Goal: Find specific page/section: Find specific page/section

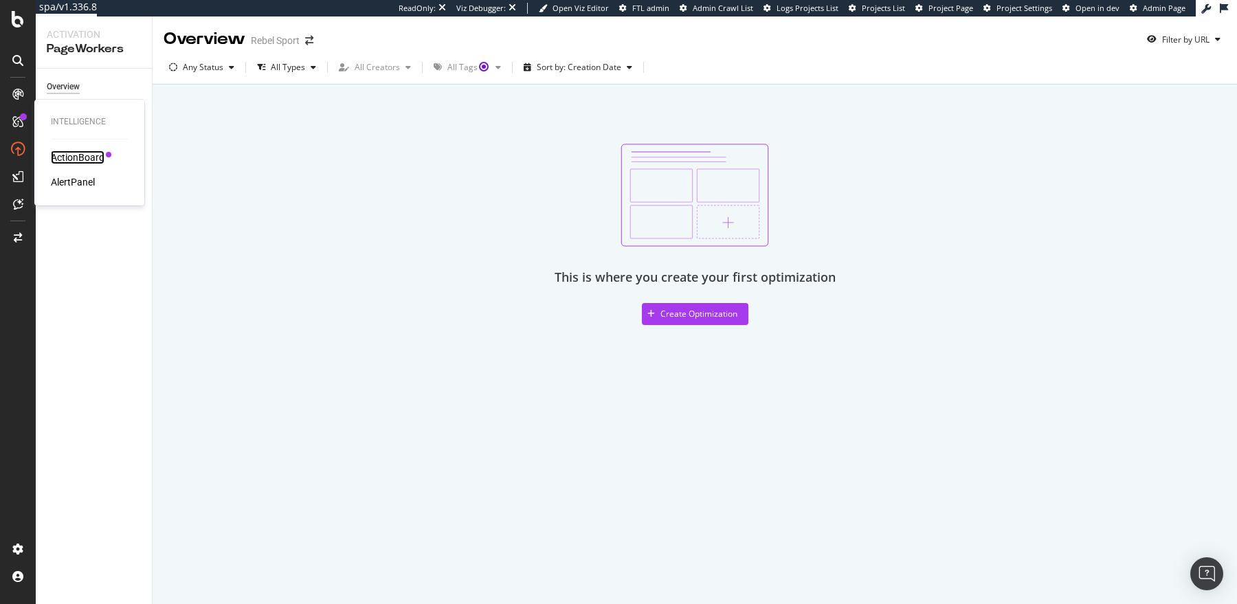
click at [69, 154] on div "ActionBoard" at bounding box center [78, 158] width 54 height 14
